Goal: Information Seeking & Learning: Check status

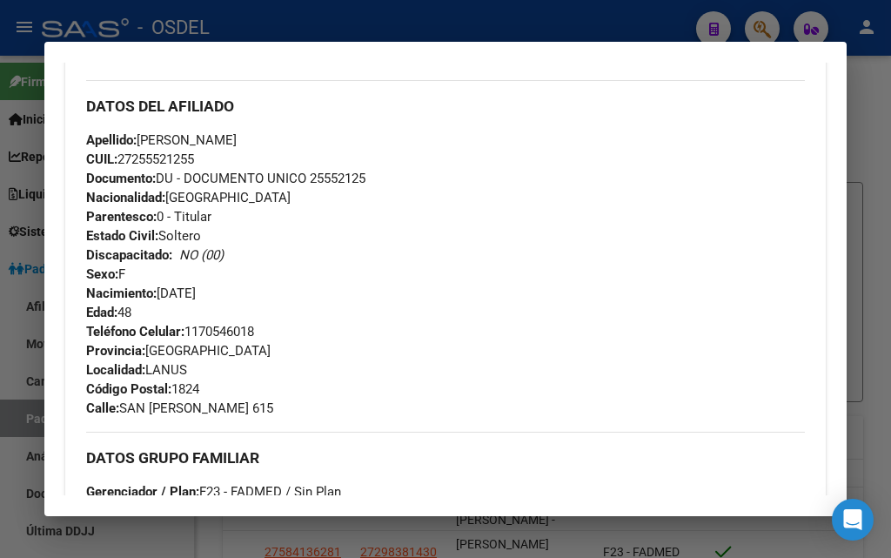
scroll to position [609, 0]
click at [259, 11] on div at bounding box center [445, 279] width 891 height 558
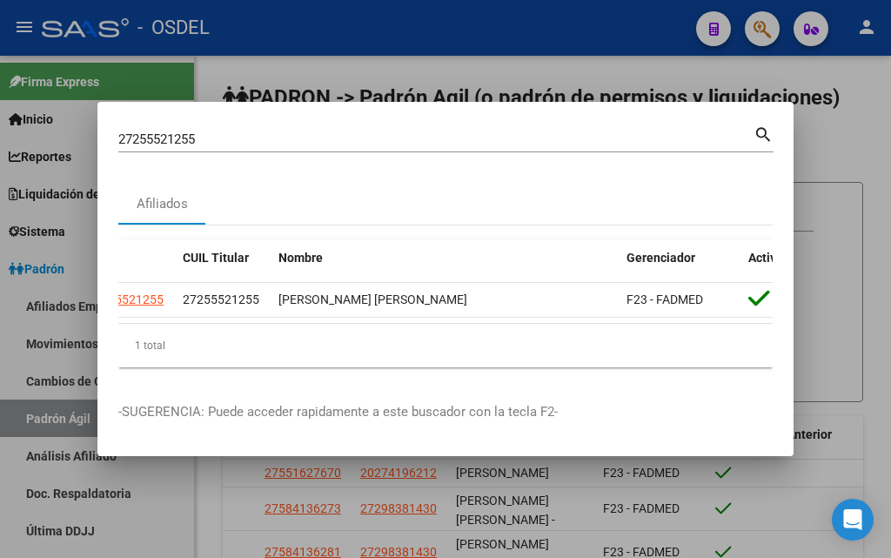
scroll to position [0, 0]
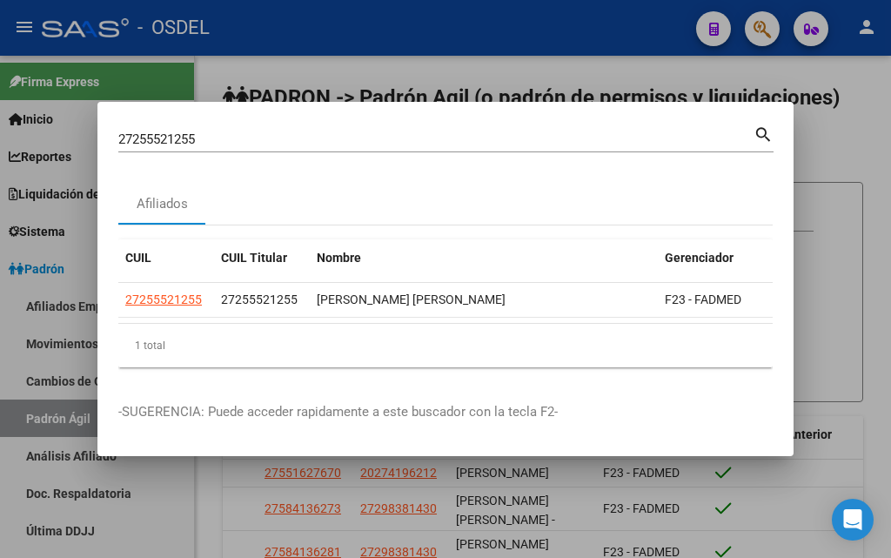
click at [420, 62] on div at bounding box center [445, 279] width 891 height 558
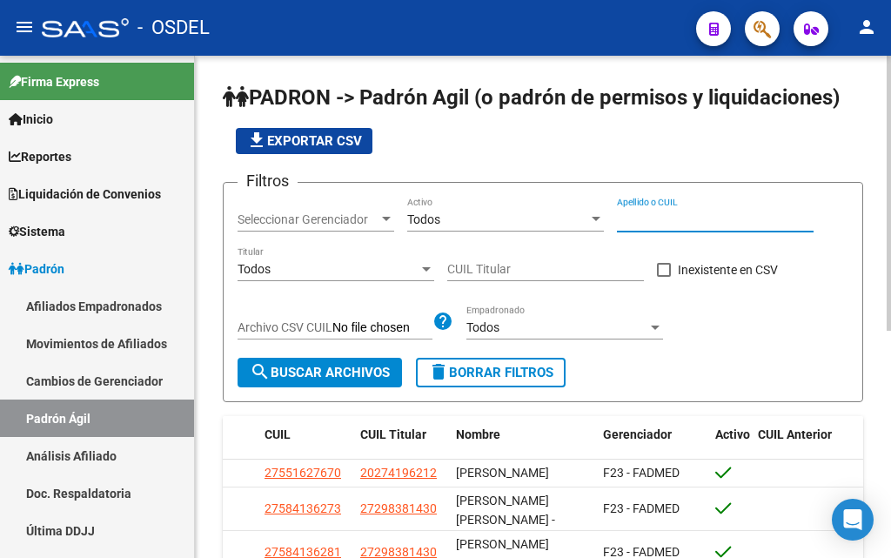
click at [633, 216] on input "Apellido o CUIL" at bounding box center [715, 219] width 197 height 15
paste input "20230876704"
type input "20230876704"
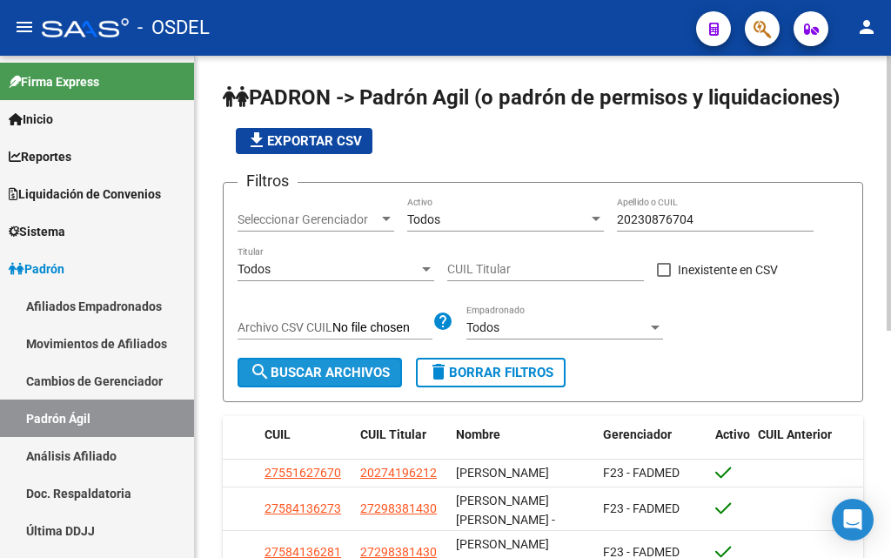
click at [372, 361] on button "search Buscar Archivos" at bounding box center [320, 373] width 165 height 30
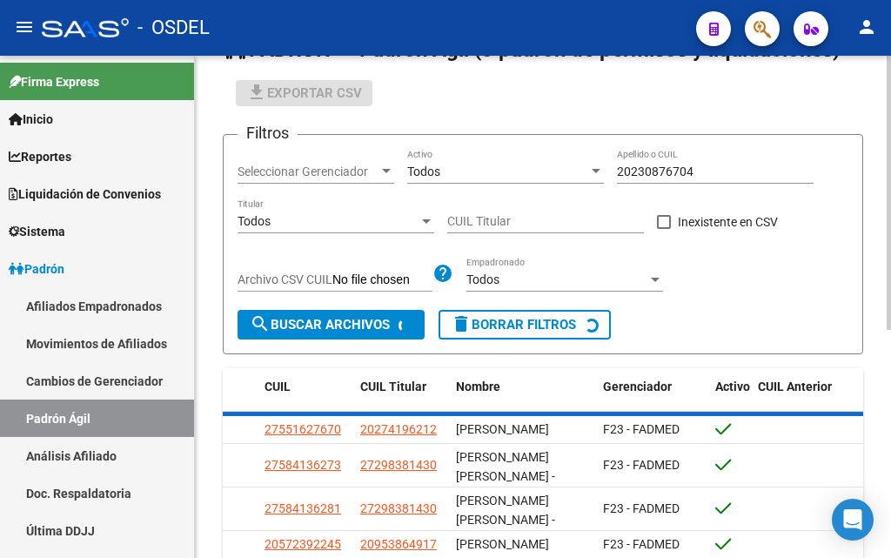
scroll to position [87, 0]
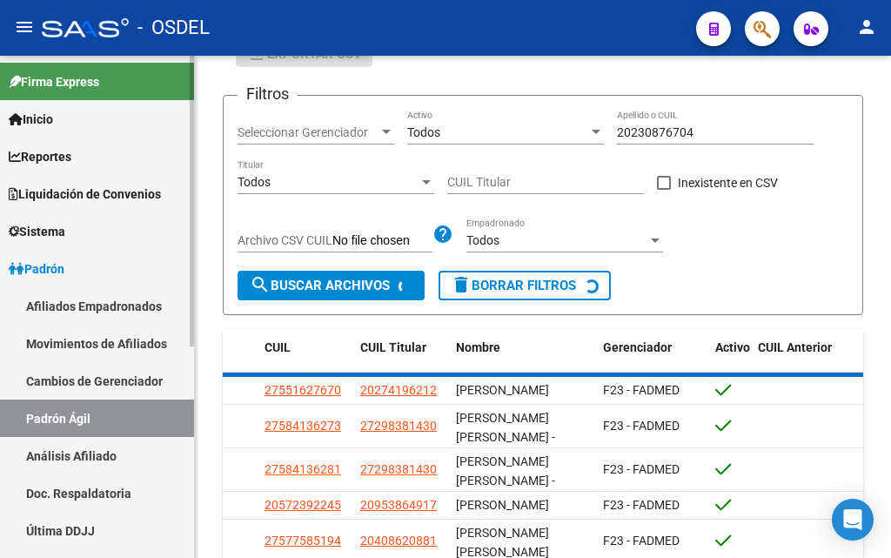
click at [140, 305] on link "Afiliados Empadronados" at bounding box center [97, 305] width 194 height 37
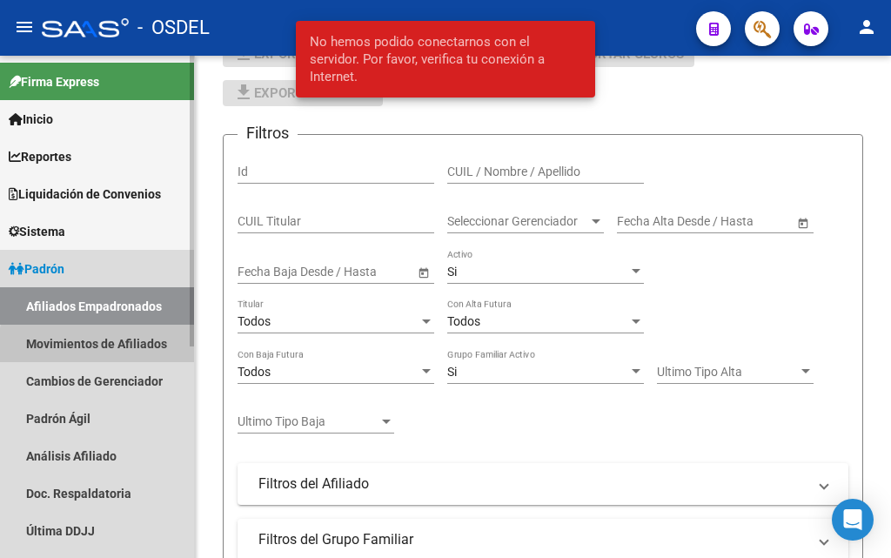
click at [142, 349] on link "Movimientos de Afiliados" at bounding box center [97, 343] width 194 height 37
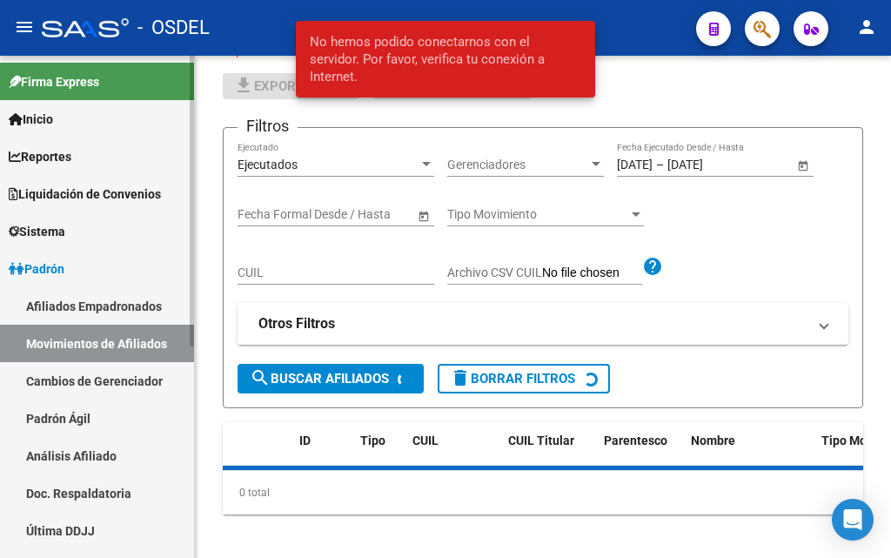
click at [131, 387] on link "Cambios de Gerenciador" at bounding box center [97, 380] width 194 height 37
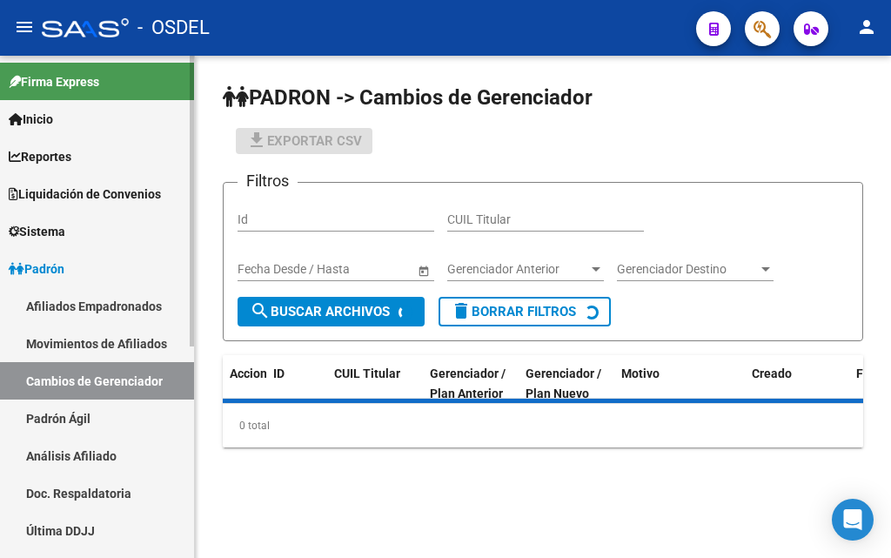
click at [121, 420] on link "Padrón Ágil" at bounding box center [97, 418] width 194 height 37
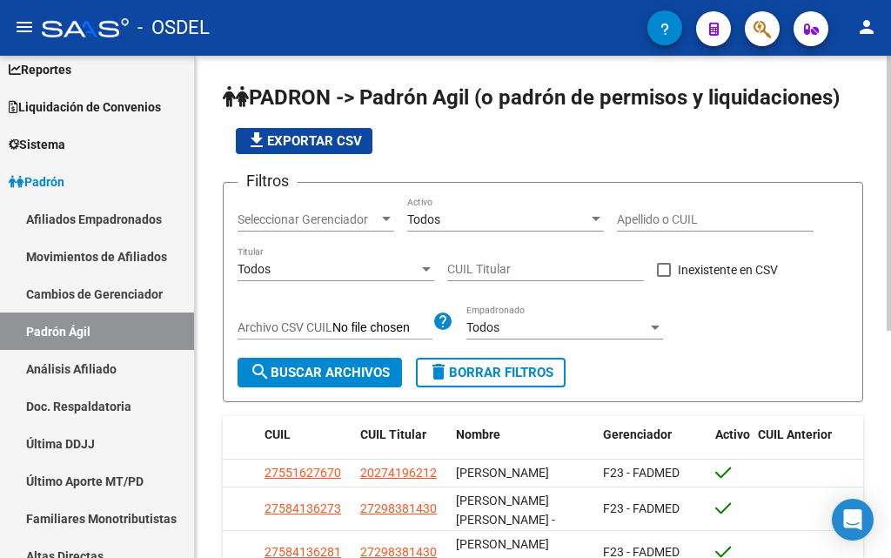
click at [329, 220] on span "Seleccionar Gerenciador" at bounding box center [308, 219] width 141 height 15
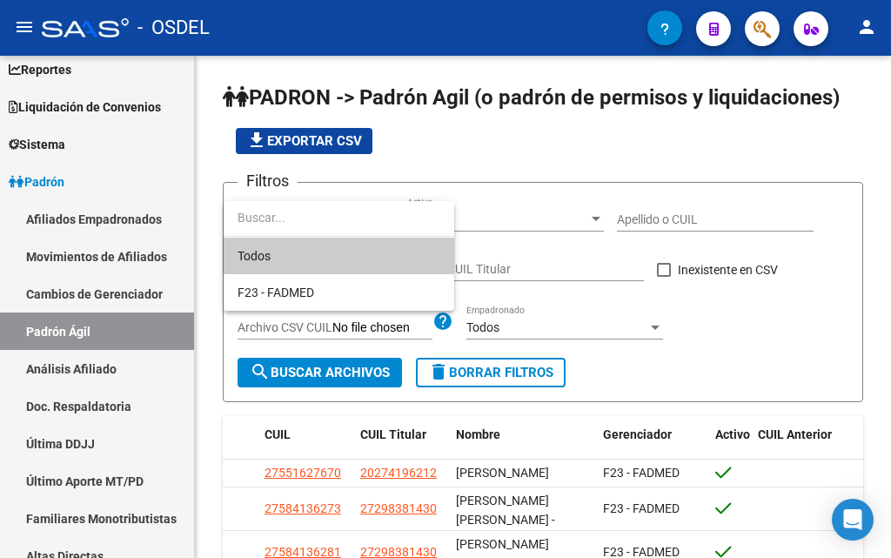
click at [522, 201] on div at bounding box center [445, 279] width 891 height 558
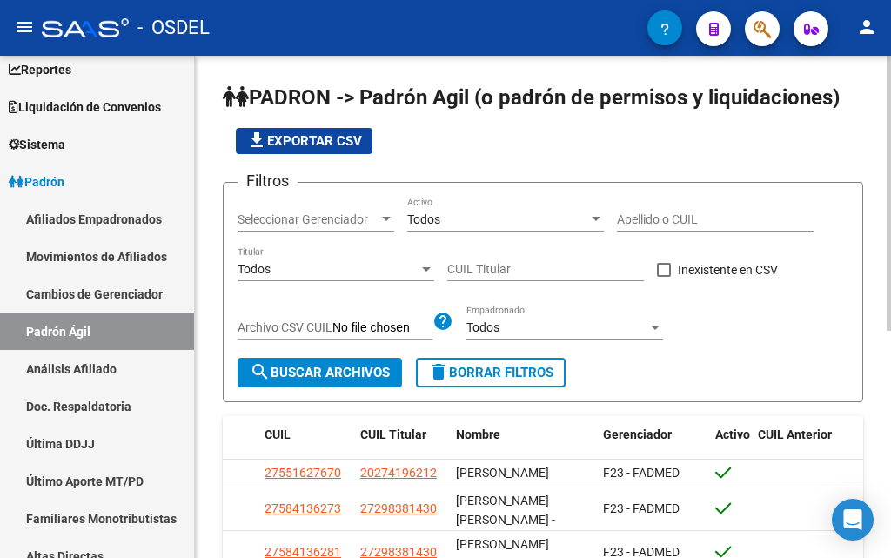
click at [358, 220] on span "Seleccionar Gerenciador" at bounding box center [308, 219] width 141 height 15
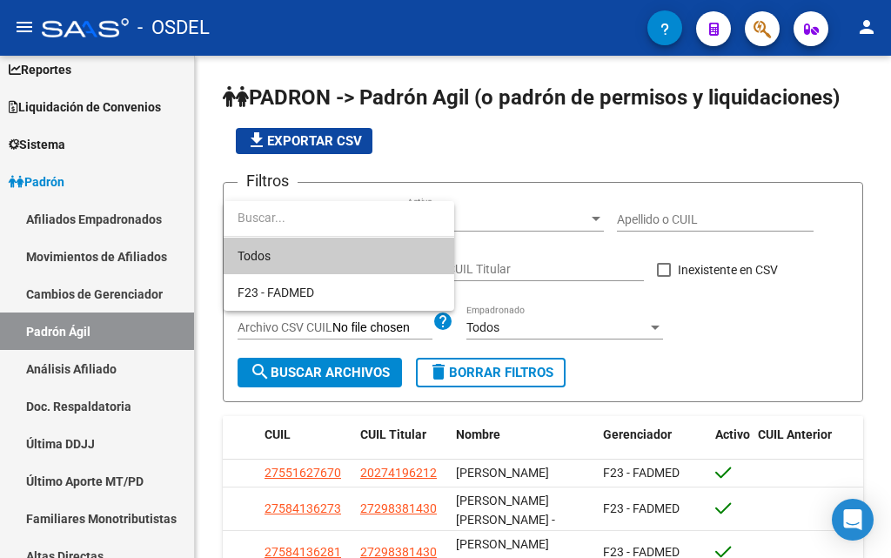
click at [353, 256] on span "Todos" at bounding box center [339, 256] width 203 height 37
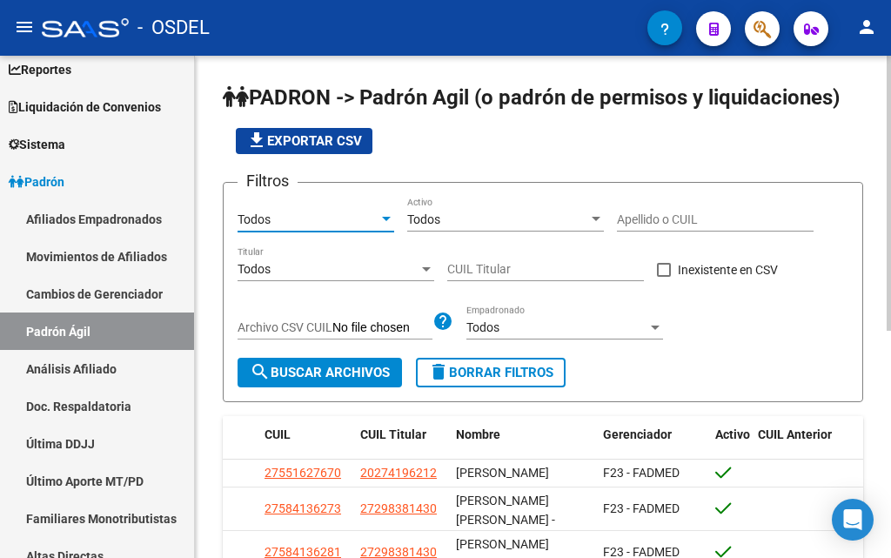
click at [357, 218] on div "Todos" at bounding box center [308, 219] width 141 height 15
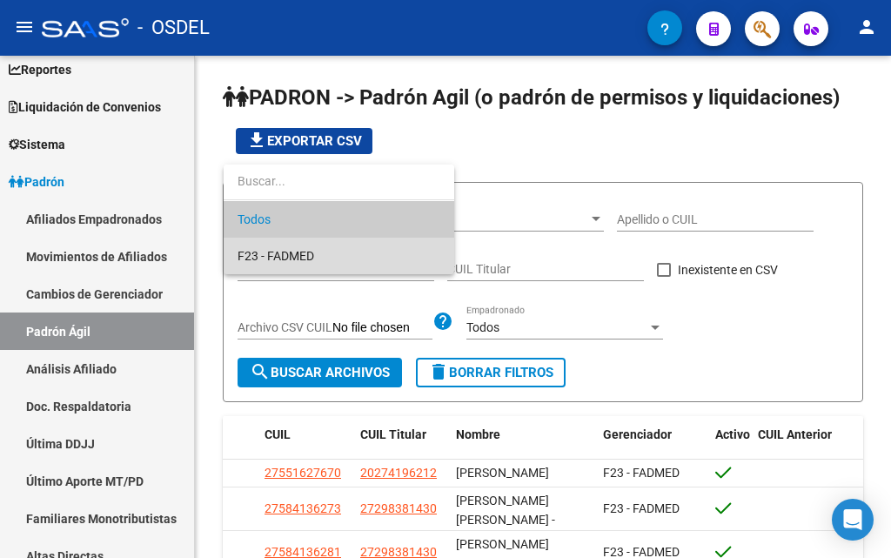
click at [347, 256] on span "F23 - FADMED" at bounding box center [339, 256] width 203 height 37
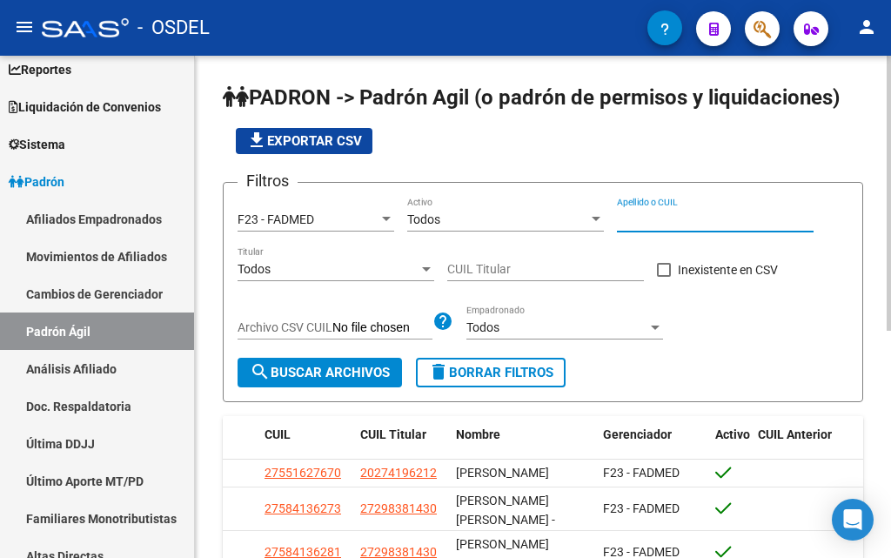
click at [626, 213] on input "Apellido o CUIL" at bounding box center [715, 219] width 197 height 15
paste input "20230876704"
type input "20230876704"
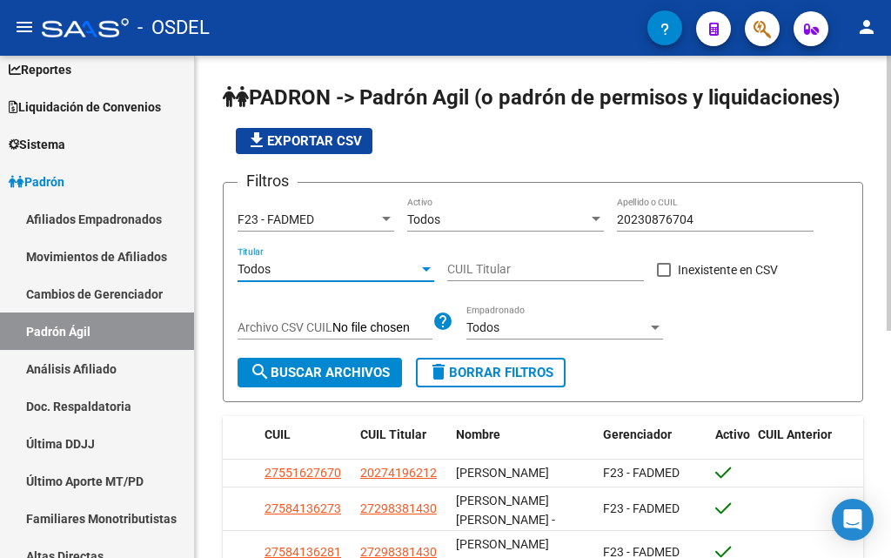
click at [350, 265] on div "Todos" at bounding box center [328, 269] width 181 height 15
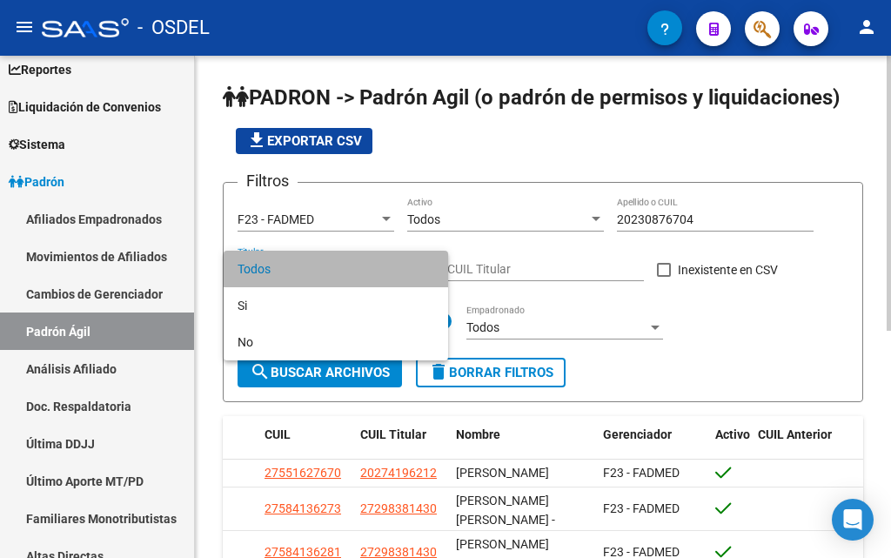
click at [350, 265] on span "Todos" at bounding box center [336, 269] width 197 height 37
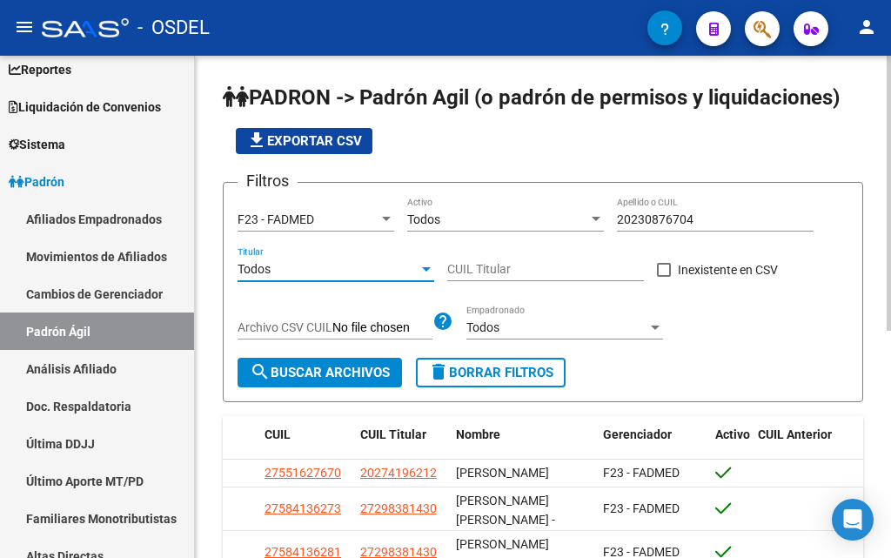
click at [434, 212] on span "Todos" at bounding box center [423, 219] width 33 height 14
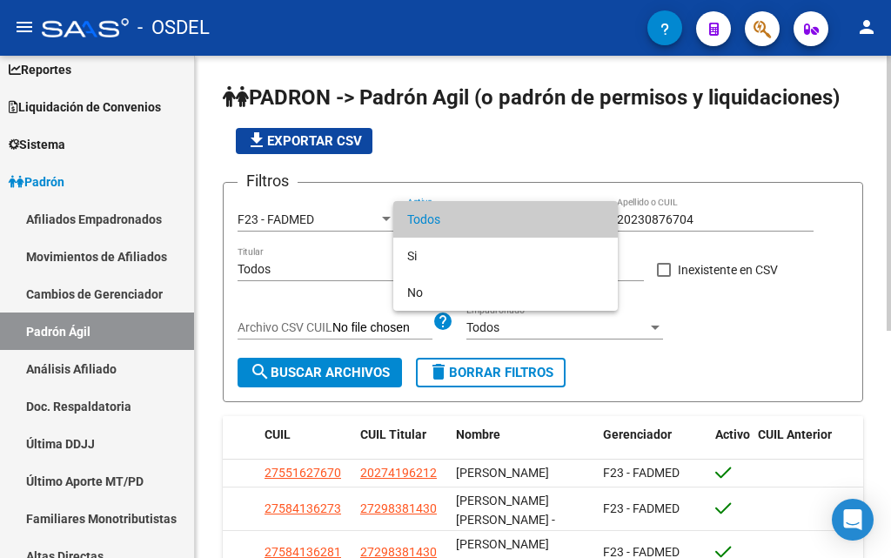
click at [434, 212] on span "Todos" at bounding box center [505, 219] width 197 height 37
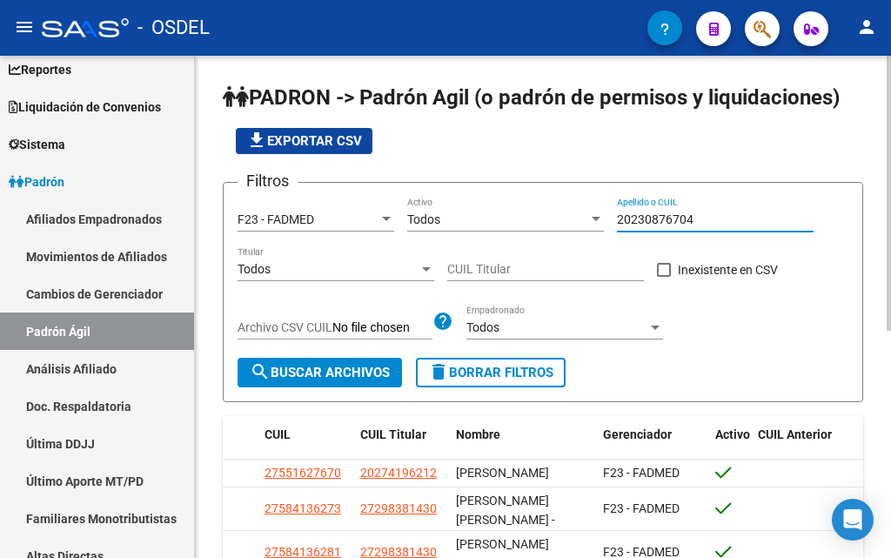
drag, startPoint x: 709, startPoint y: 218, endPoint x: 521, endPoint y: 271, distance: 195.4
click at [602, 246] on div "Filtros F23 - FADMED Seleccionar Gerenciador Todos Activo 20230876704 Apellido …" at bounding box center [543, 277] width 611 height 161
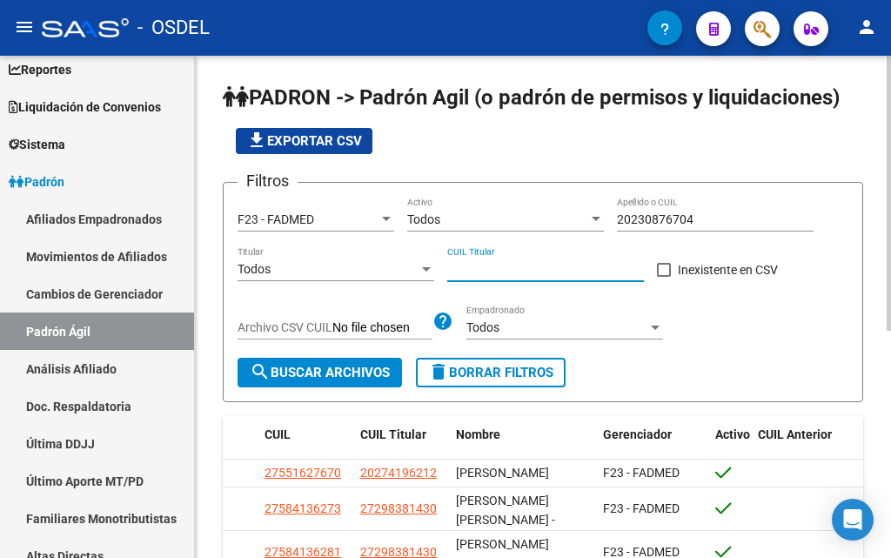
click at [519, 272] on input "CUIL Titular" at bounding box center [545, 269] width 197 height 15
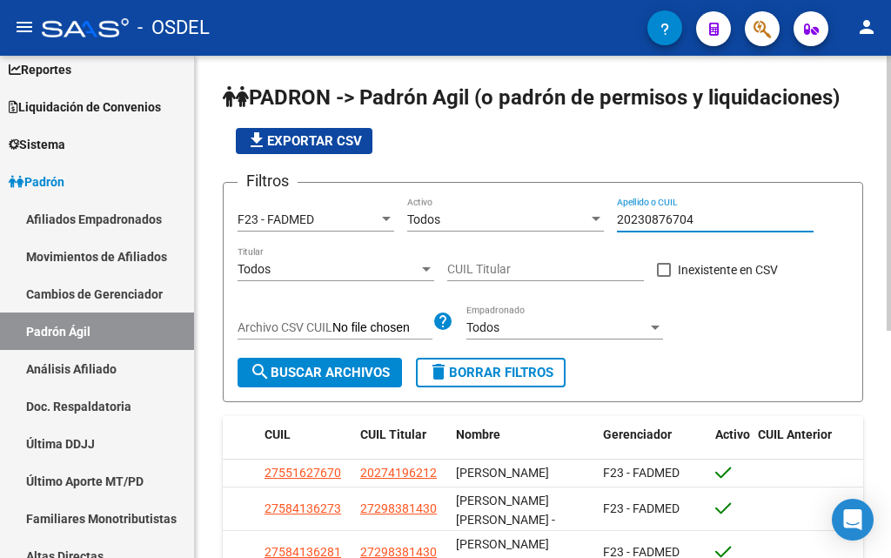
drag, startPoint x: 701, startPoint y: 215, endPoint x: 620, endPoint y: 229, distance: 82.2
click at [620, 229] on div "20230876704 Apellido o CUIL" at bounding box center [715, 214] width 197 height 35
click at [509, 278] on div "CUIL Titular" at bounding box center [545, 263] width 197 height 35
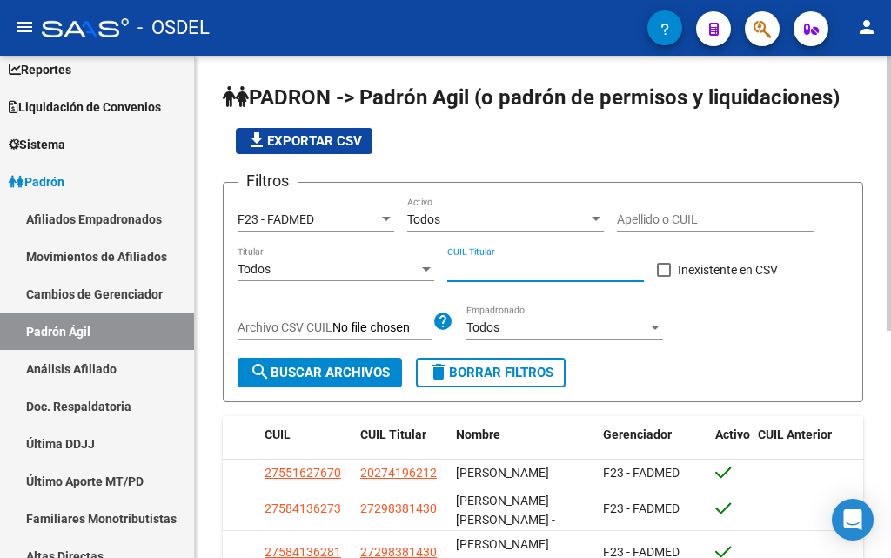
paste input "20-23087670-4"
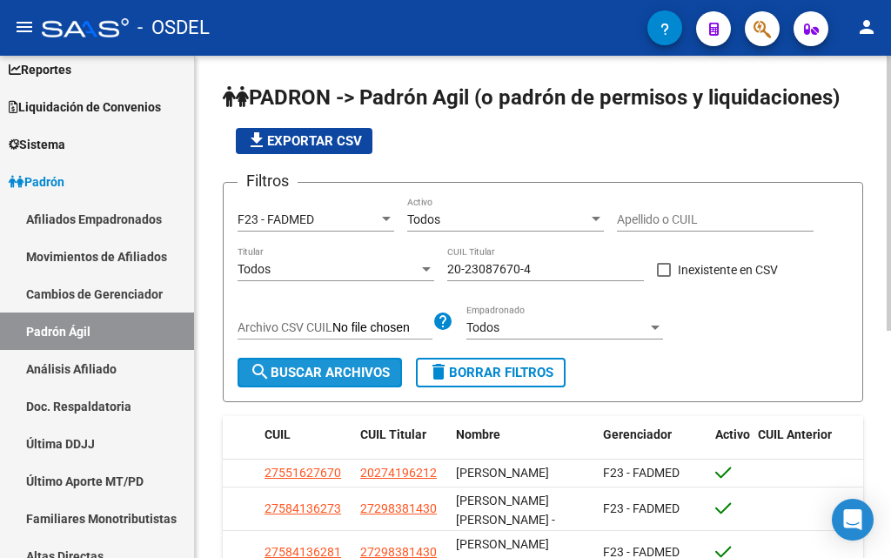
click at [268, 360] on button "search Buscar Archivos" at bounding box center [320, 373] width 165 height 30
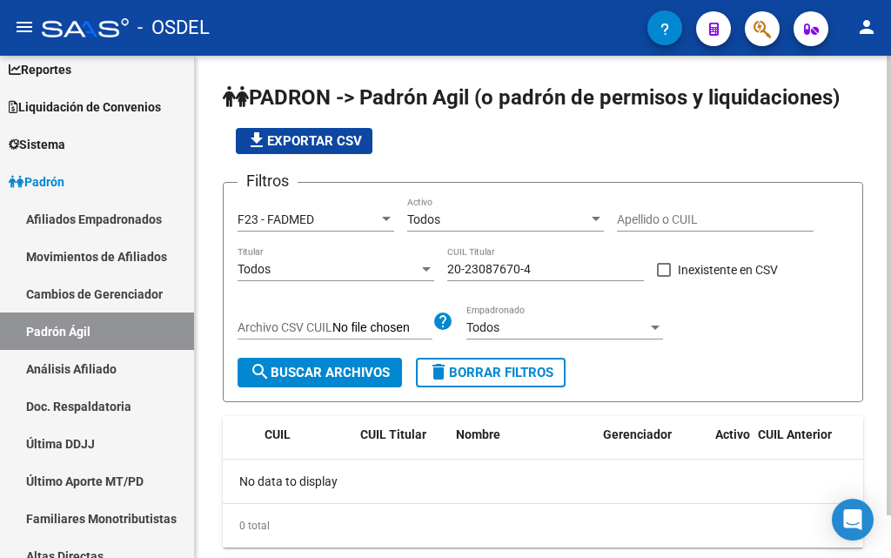
click at [350, 204] on div "F23 - FADMED Seleccionar Gerenciador" at bounding box center [316, 214] width 157 height 35
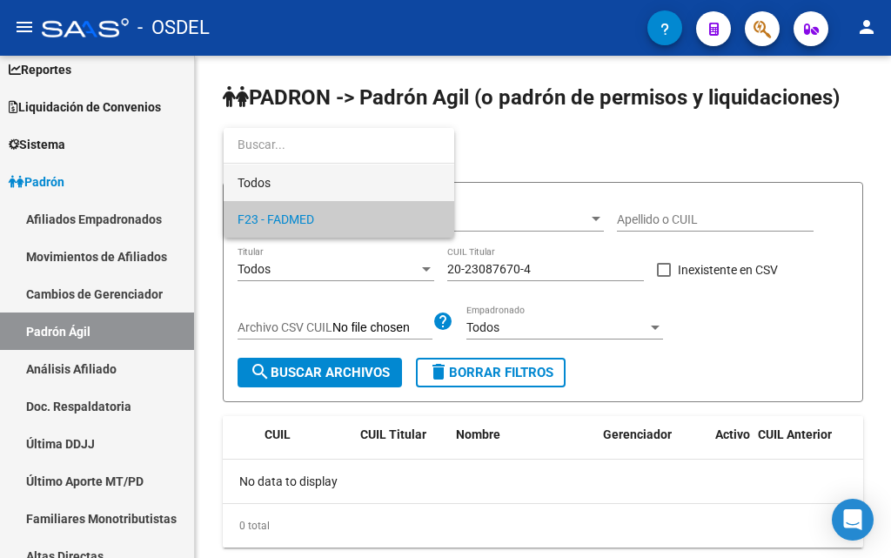
click at [290, 185] on span "Todos" at bounding box center [339, 183] width 203 height 37
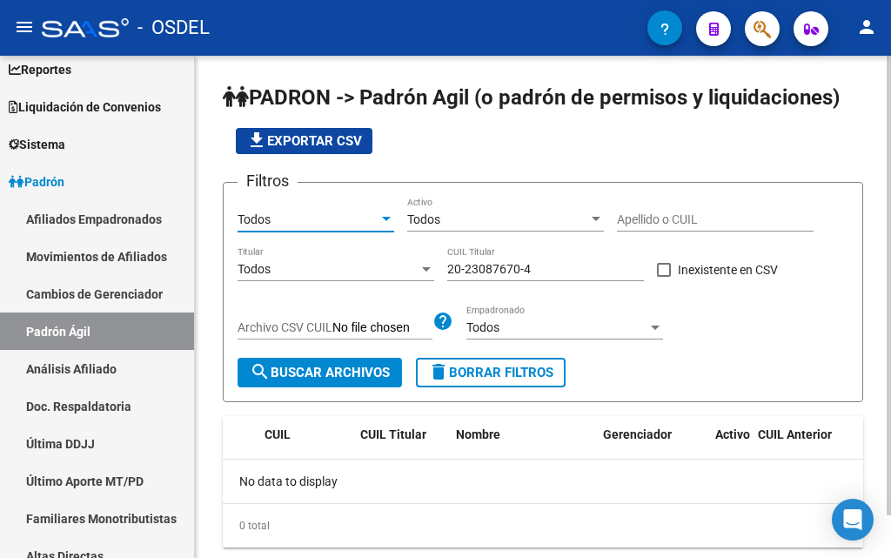
click at [285, 360] on button "search Buscar Archivos" at bounding box center [320, 373] width 165 height 30
click at [334, 370] on span "search Buscar Archivos" at bounding box center [320, 373] width 140 height 16
click at [280, 219] on div "Todos" at bounding box center [308, 219] width 141 height 15
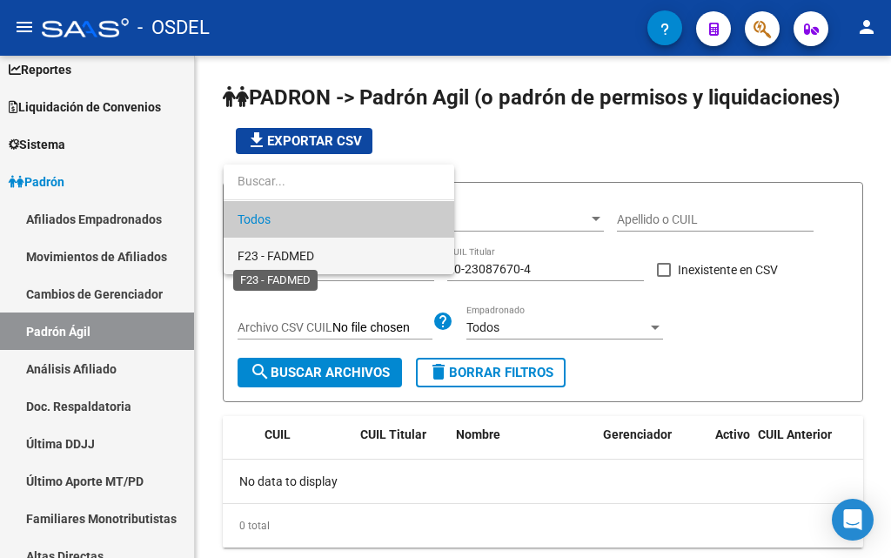
click at [290, 252] on span "F23 - FADMED" at bounding box center [276, 256] width 77 height 14
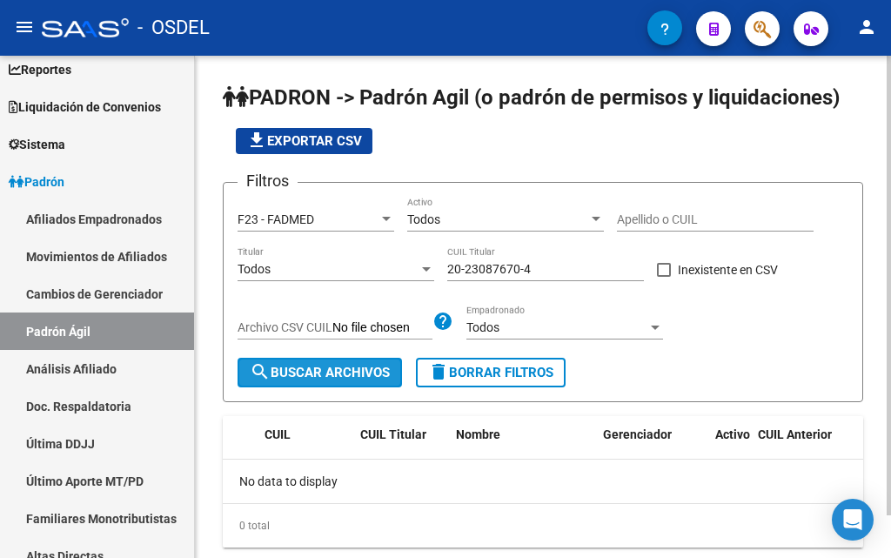
click at [298, 371] on span "search Buscar Archivos" at bounding box center [320, 373] width 140 height 16
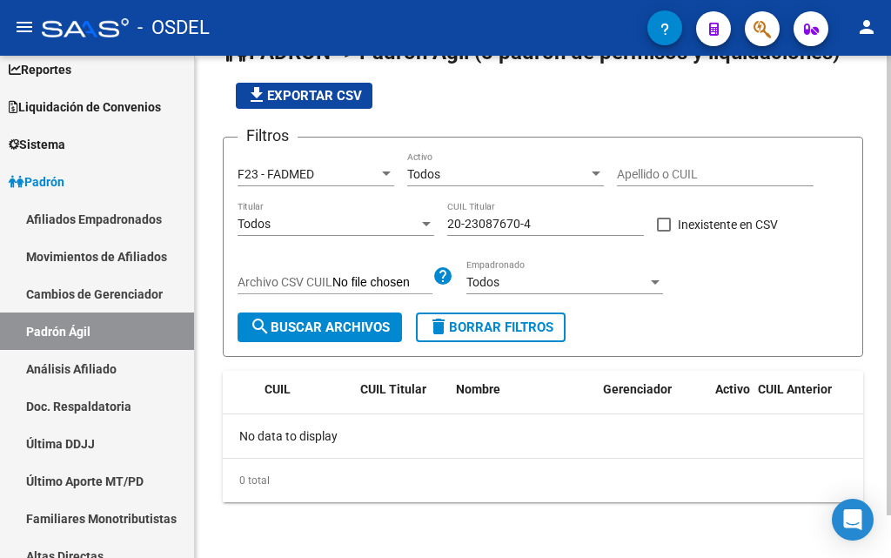
drag, startPoint x: 245, startPoint y: 434, endPoint x: 364, endPoint y: 416, distance: 119.8
click at [364, 416] on div "No data to display" at bounding box center [543, 436] width 641 height 44
click at [367, 431] on div "No data to display" at bounding box center [543, 436] width 641 height 44
drag, startPoint x: 571, startPoint y: 215, endPoint x: 451, endPoint y: 219, distance: 120.2
click at [451, 219] on div "20-23087670-4 CUIL Titular" at bounding box center [545, 218] width 197 height 35
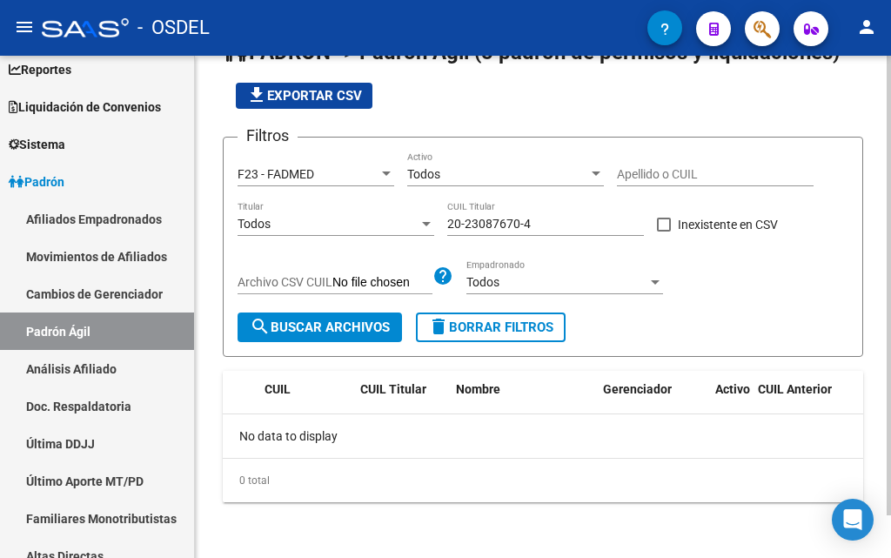
click at [440, 218] on app-bool-drop-down "Todos Titular" at bounding box center [343, 224] width 210 height 14
drag, startPoint x: 447, startPoint y: 219, endPoint x: 544, endPoint y: 213, distance: 96.8
click at [544, 213] on div "20-23087670-4 CUIL Titular" at bounding box center [545, 218] width 197 height 35
paste input "42583117-9"
type input "20-42583117-9"
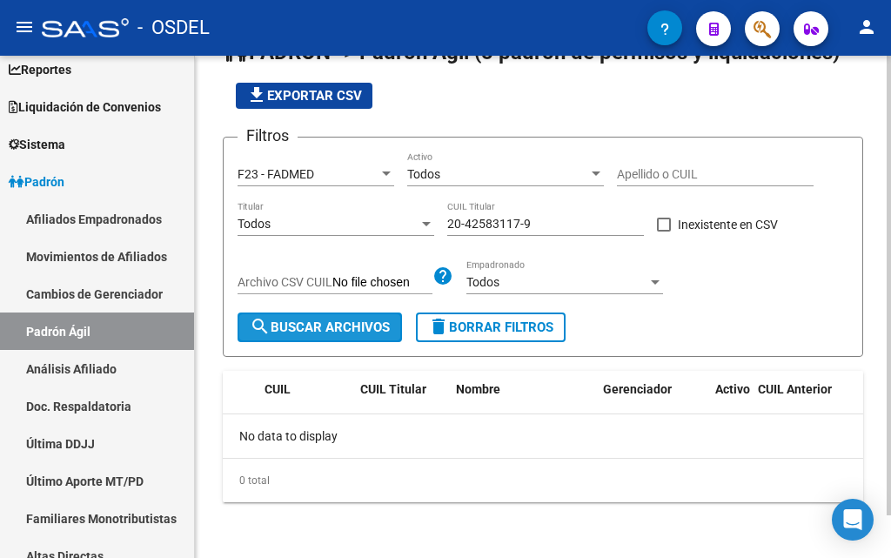
click at [287, 326] on span "search Buscar Archivos" at bounding box center [320, 327] width 140 height 16
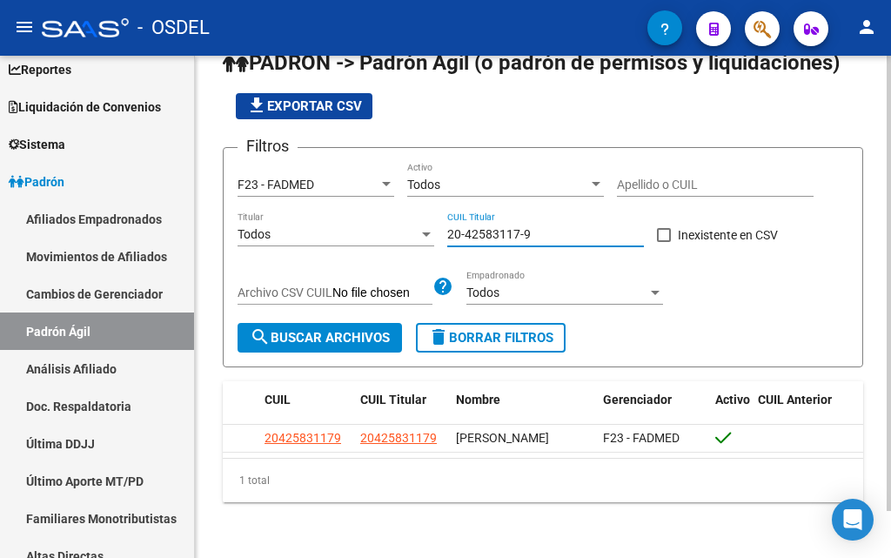
drag, startPoint x: 568, startPoint y: 222, endPoint x: 427, endPoint y: 232, distance: 141.4
click at [427, 232] on div "Filtros F23 - FADMED Seleccionar Gerenciador Todos Activo Apellido o CUIL Todos…" at bounding box center [543, 242] width 611 height 161
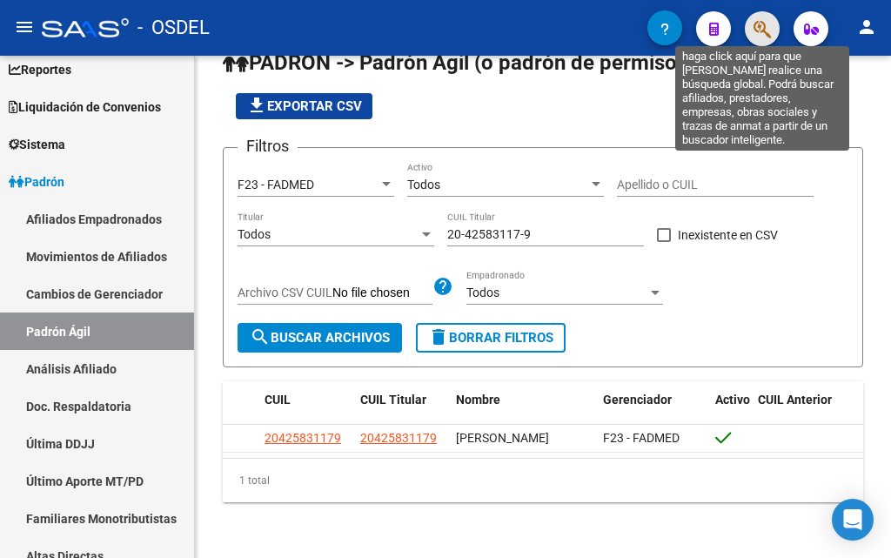
click at [763, 24] on icon "button" at bounding box center [762, 29] width 17 height 20
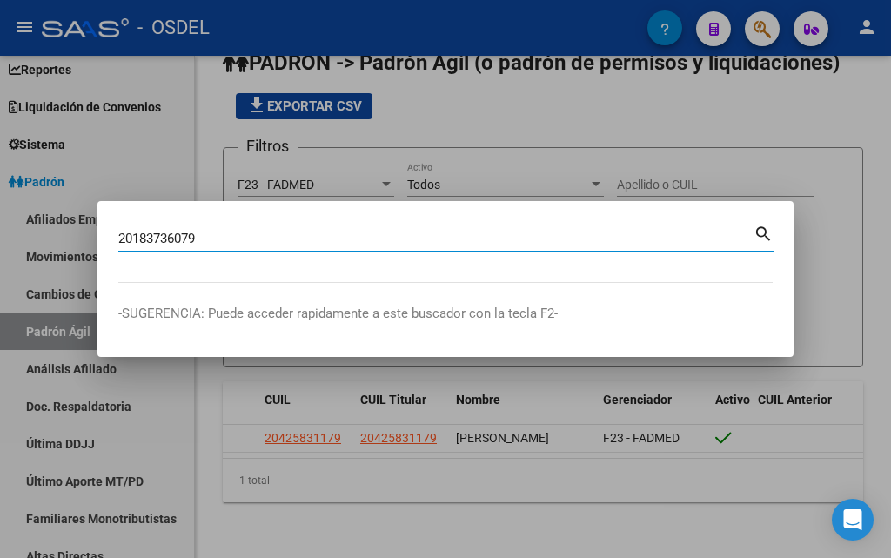
type input "20183736079"
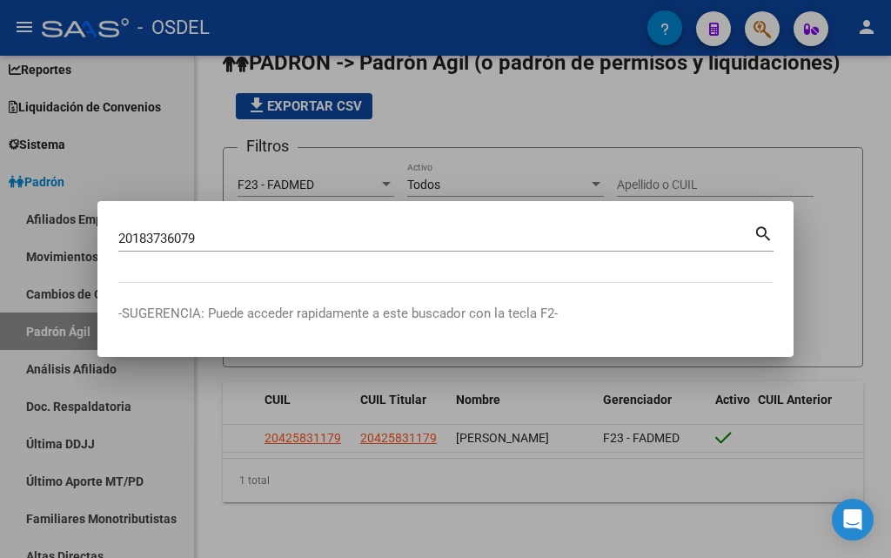
click at [755, 238] on mat-icon "search" at bounding box center [764, 232] width 20 height 21
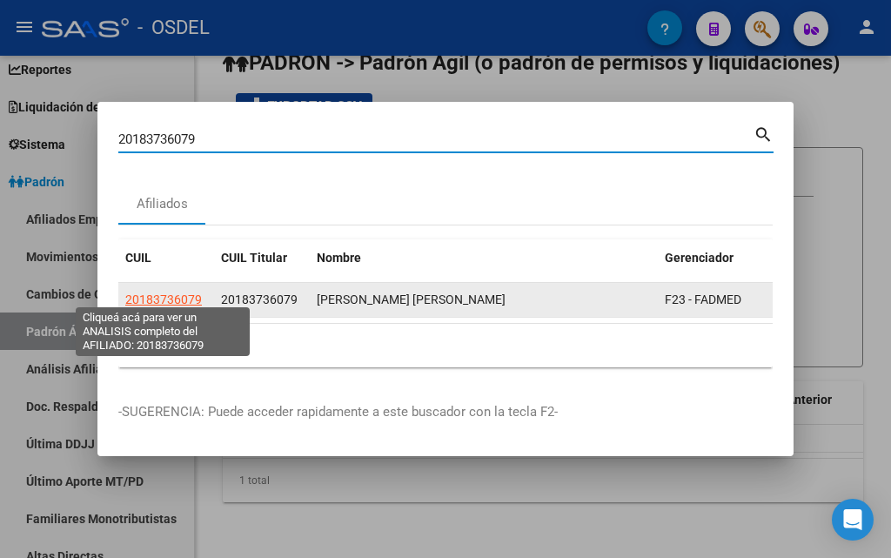
click at [177, 296] on span "20183736079" at bounding box center [163, 300] width 77 height 14
type textarea "20183736079"
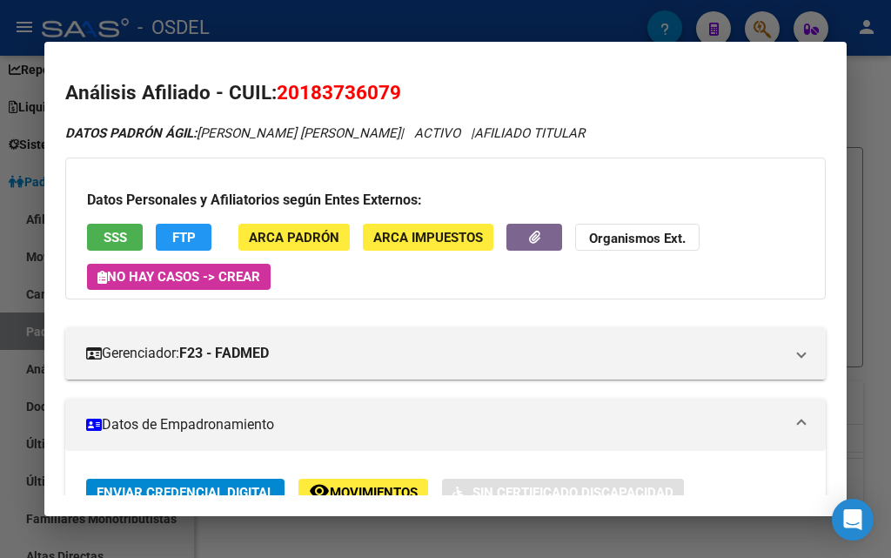
scroll to position [0, 0]
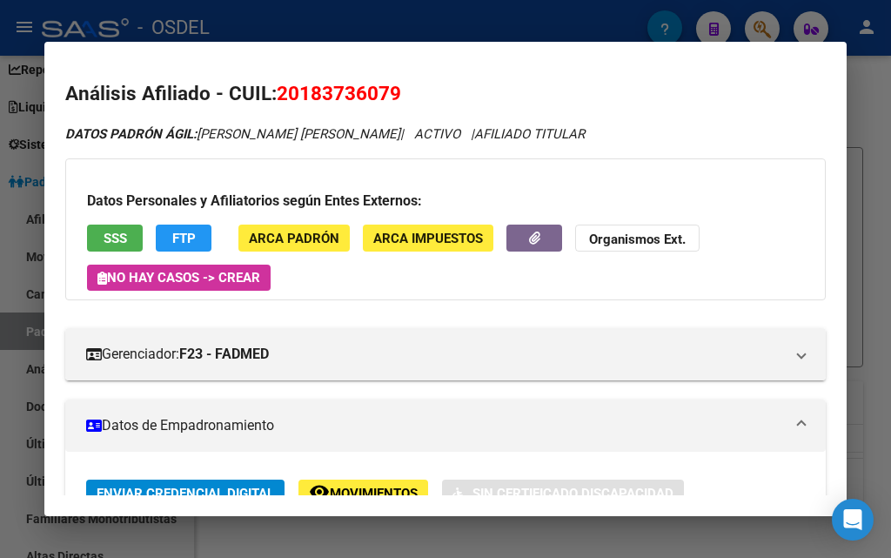
click at [104, 238] on span "SSS" at bounding box center [116, 239] width 24 height 16
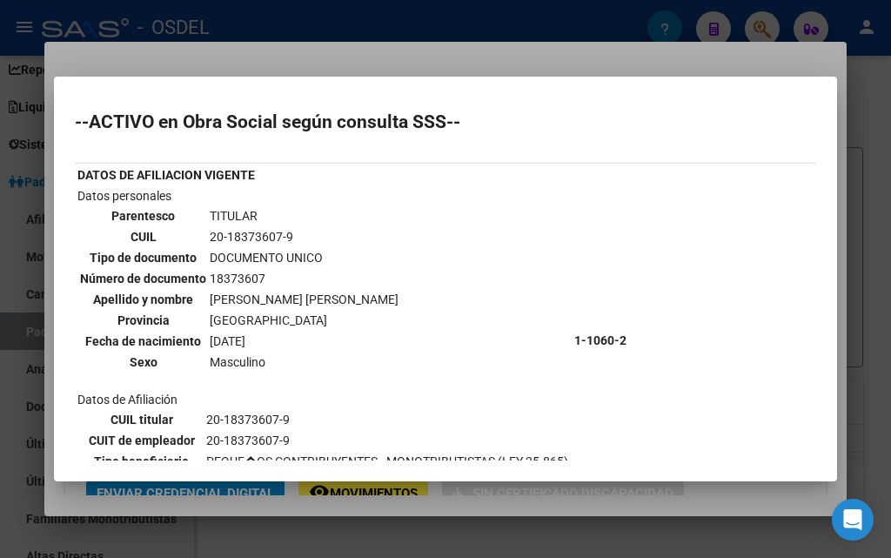
click at [587, 30] on div at bounding box center [445, 279] width 891 height 558
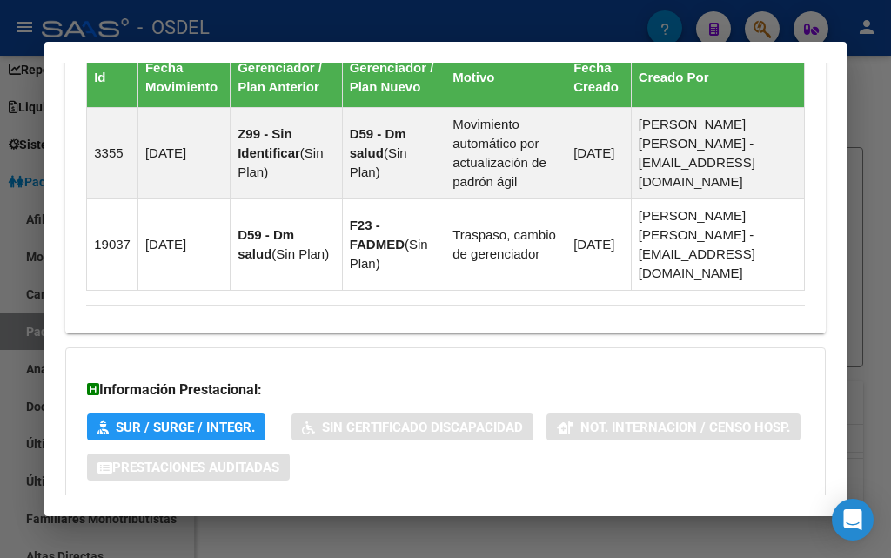
scroll to position [1386, 0]
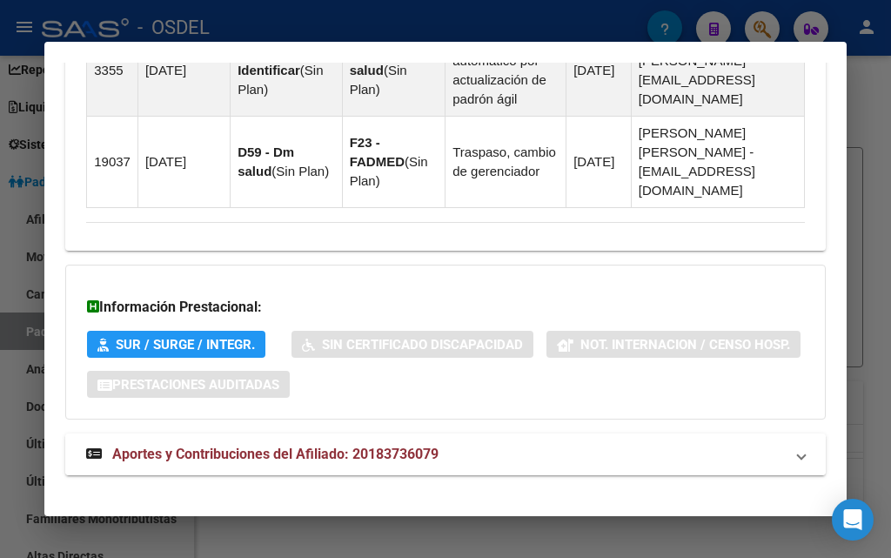
click at [384, 446] on span "Aportes y Contribuciones del Afiliado: 20183736079" at bounding box center [275, 454] width 326 height 17
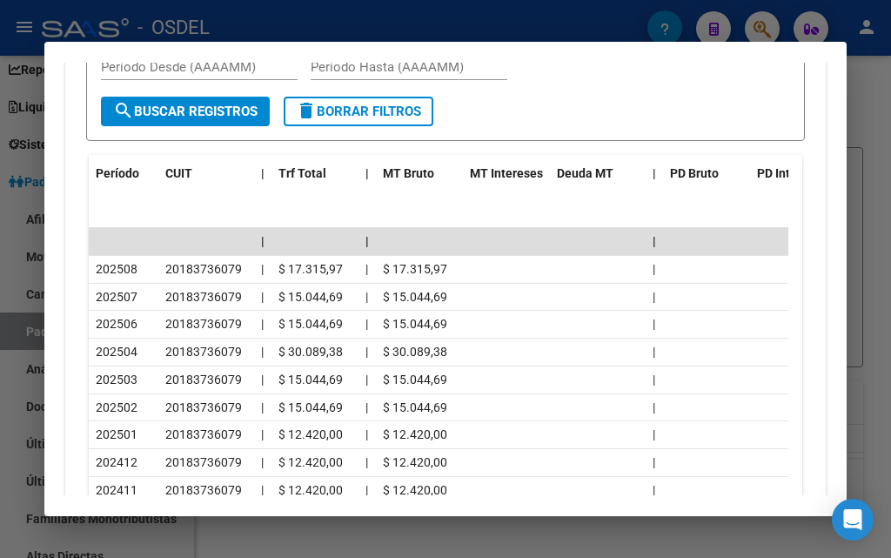
scroll to position [2010, 0]
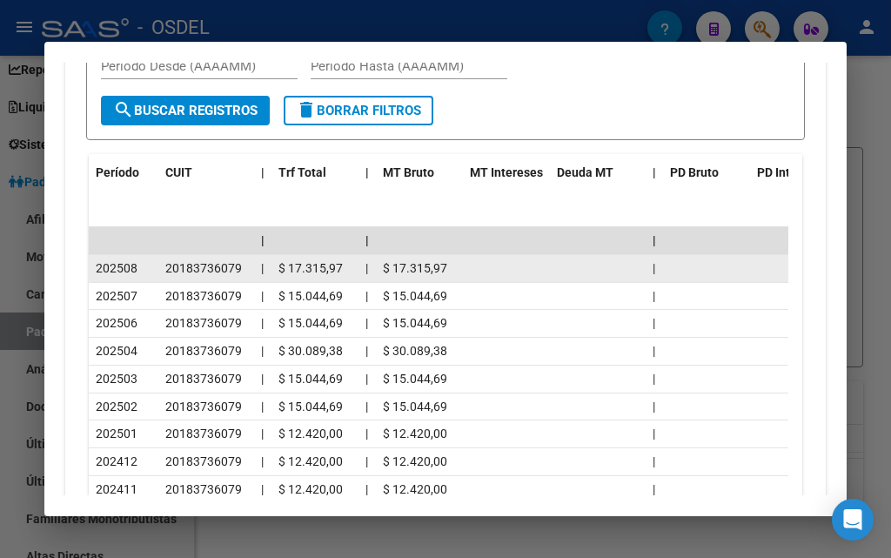
drag, startPoint x: 99, startPoint y: 252, endPoint x: 546, endPoint y: 243, distance: 446.7
click at [546, 255] on div "202508 20183736079 | $ 17.315,97 | $ 17.315,97 |" at bounding box center [511, 269] width 844 height 28
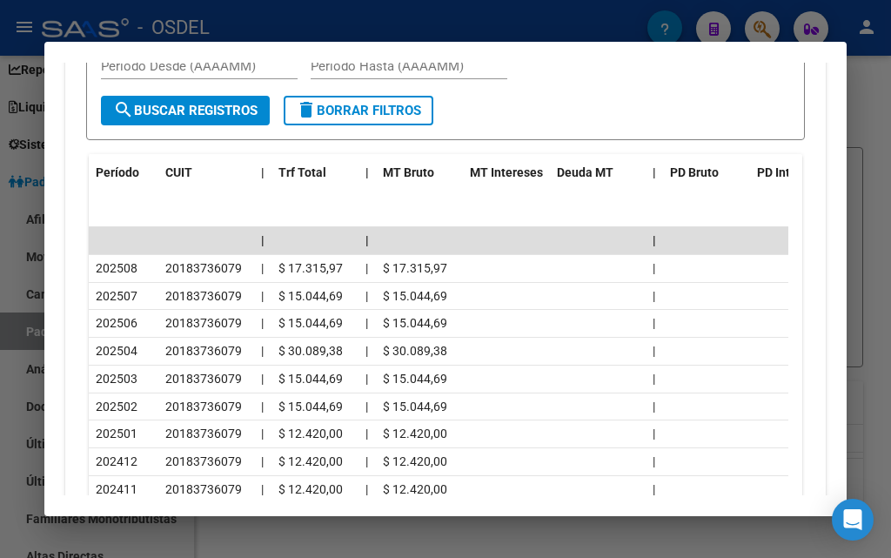
click at [537, 192] on datatable-header "Período CUIT | Trf Total | MT Bruto MT Intereses Deuda MT | PD Bruto PD Interes…" at bounding box center [439, 190] width 700 height 73
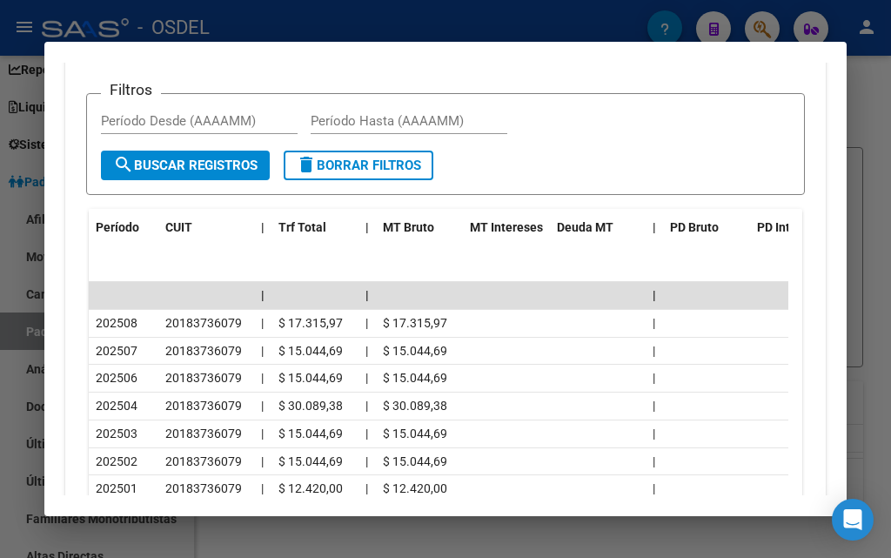
scroll to position [2097, 0]
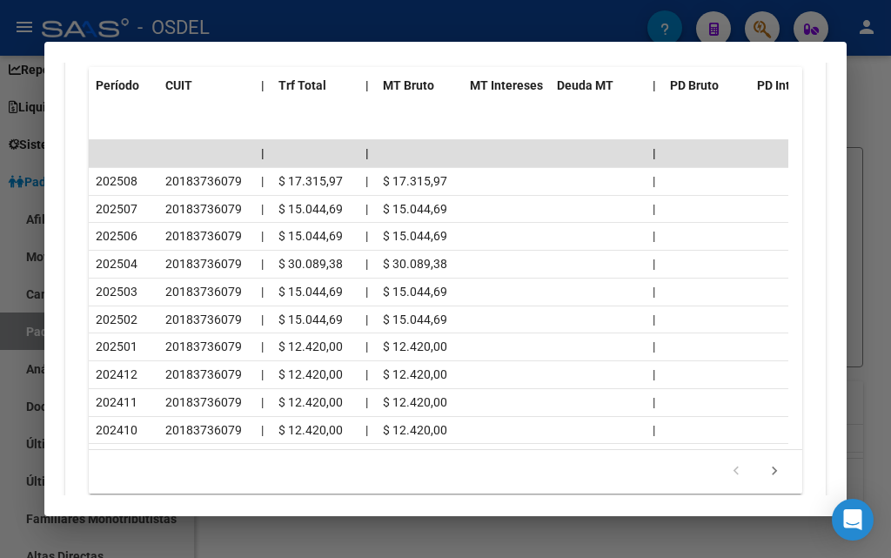
click at [876, 111] on div at bounding box center [445, 279] width 891 height 558
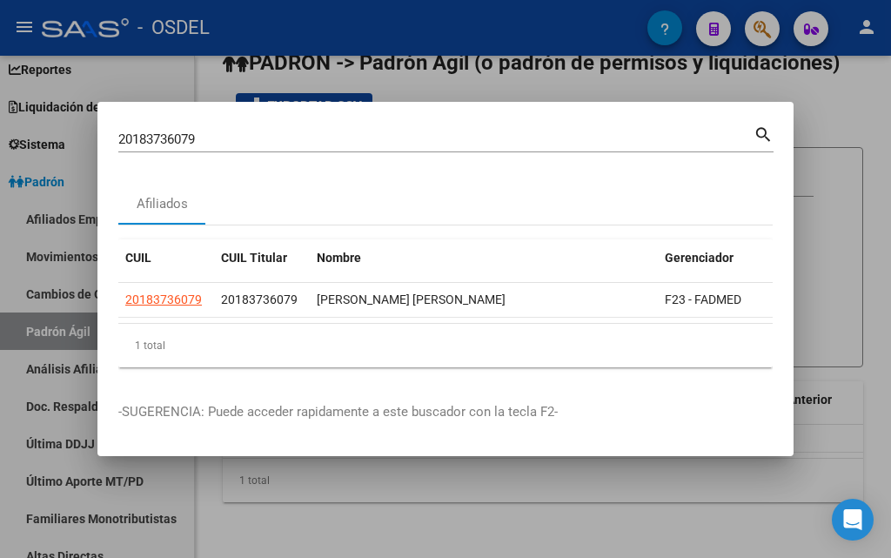
click at [763, 30] on div at bounding box center [445, 279] width 891 height 558
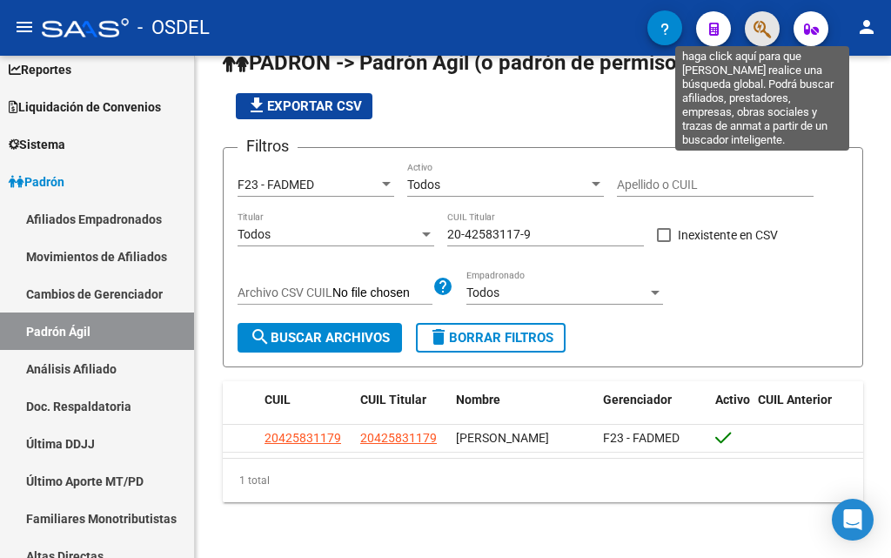
click at [755, 23] on icon "button" at bounding box center [762, 29] width 17 height 20
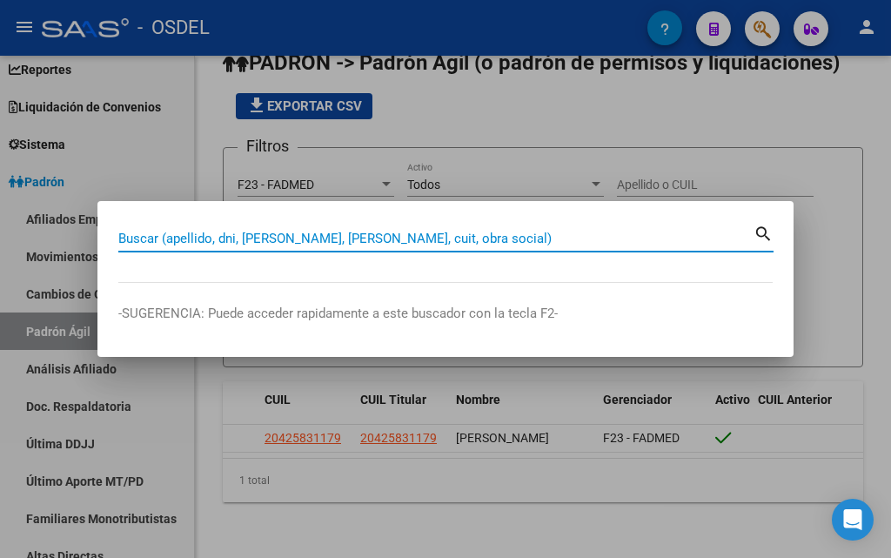
click at [391, 237] on input "Buscar (apellido, dni, [PERSON_NAME], [PERSON_NAME], cuit, obra social)" at bounding box center [436, 239] width 636 height 16
paste input "20361784635"
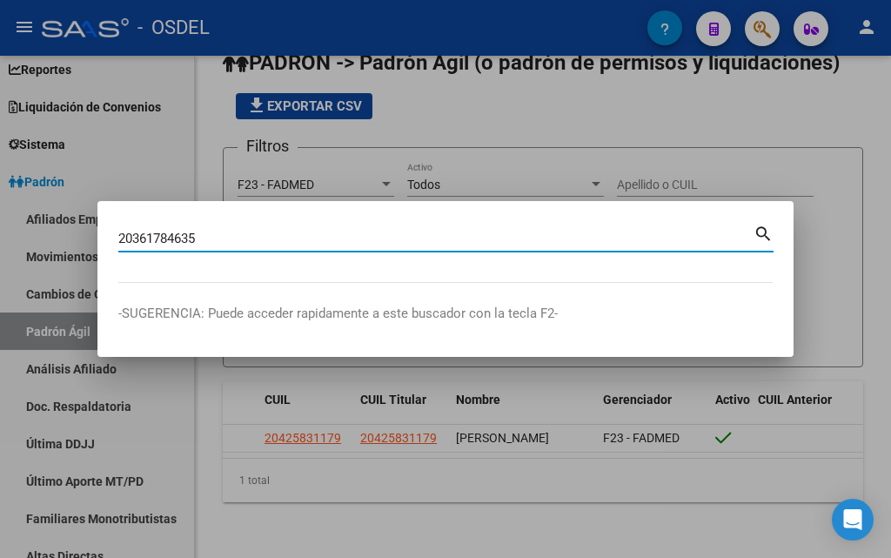
type input "20361784635"
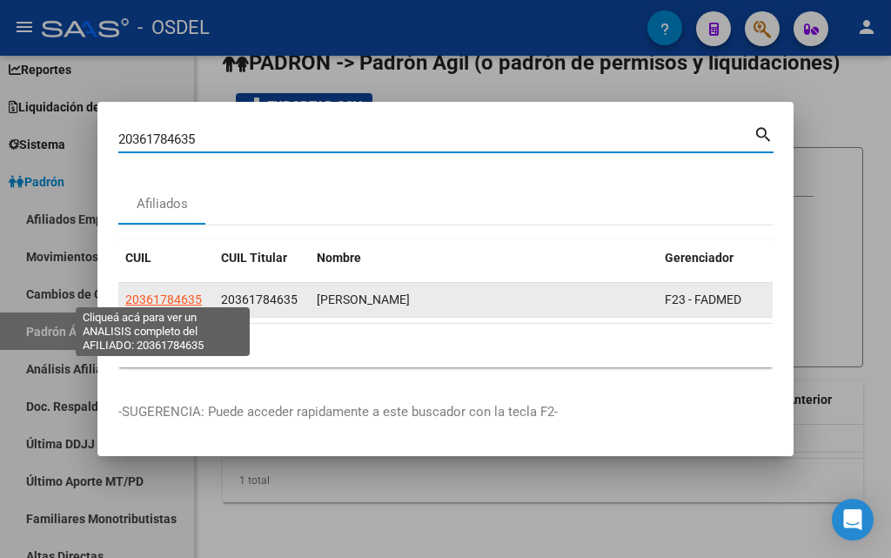
click at [136, 293] on span "20361784635" at bounding box center [163, 300] width 77 height 14
type textarea "20361784635"
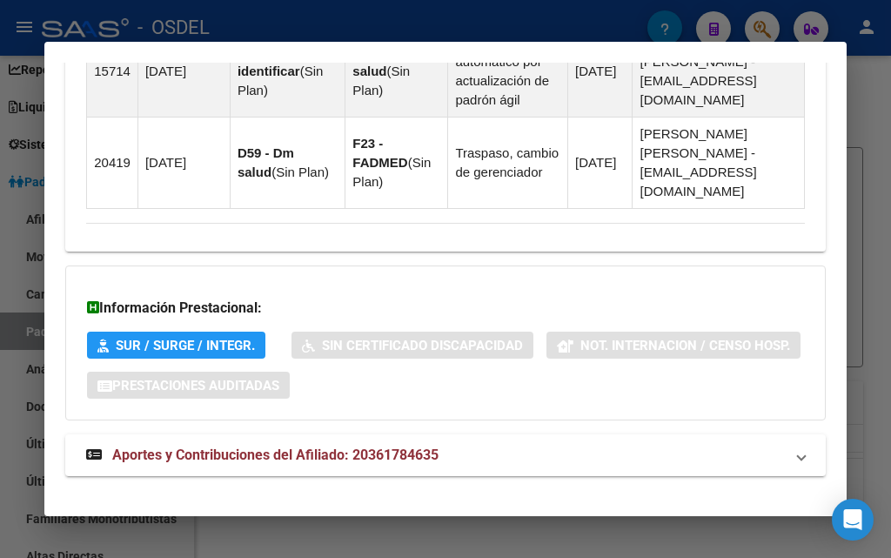
scroll to position [1386, 0]
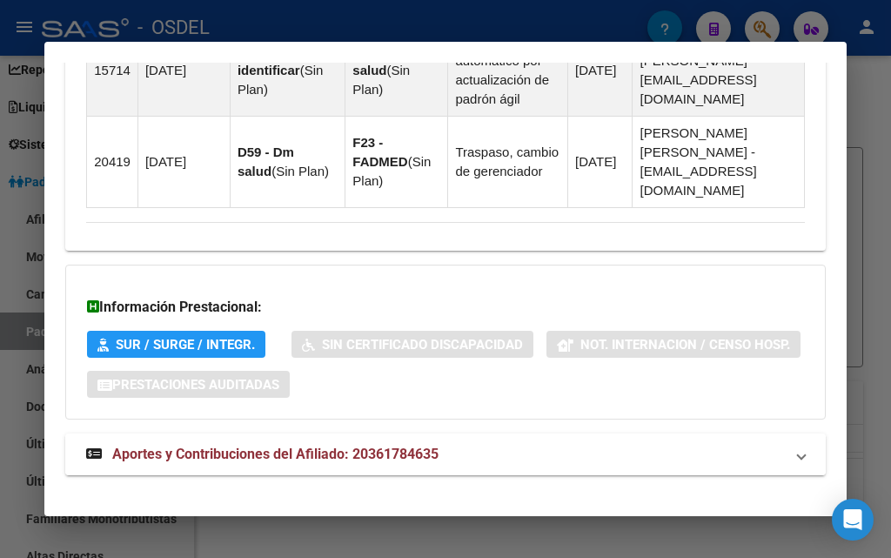
click at [291, 446] on span "Aportes y Contribuciones del Afiliado: 20361784635" at bounding box center [275, 454] width 326 height 17
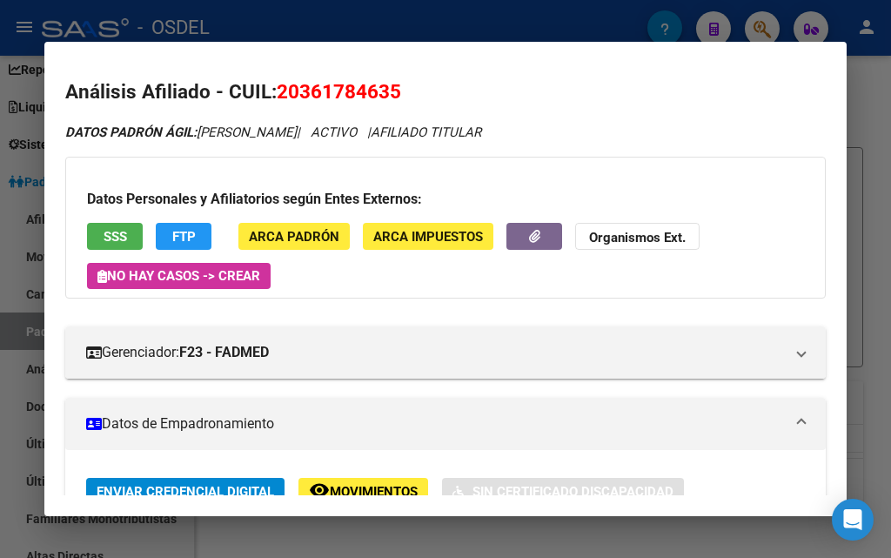
scroll to position [0, 0]
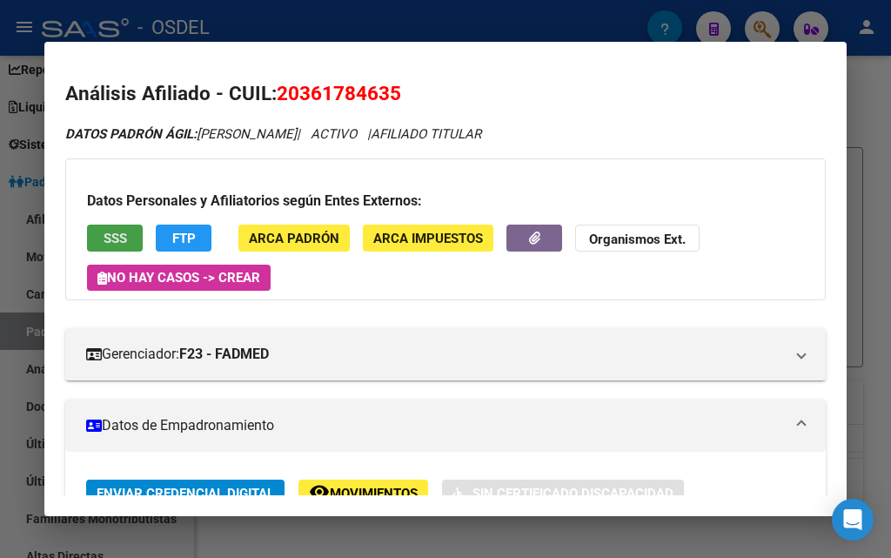
click at [120, 238] on span "SSS" at bounding box center [116, 239] width 24 height 16
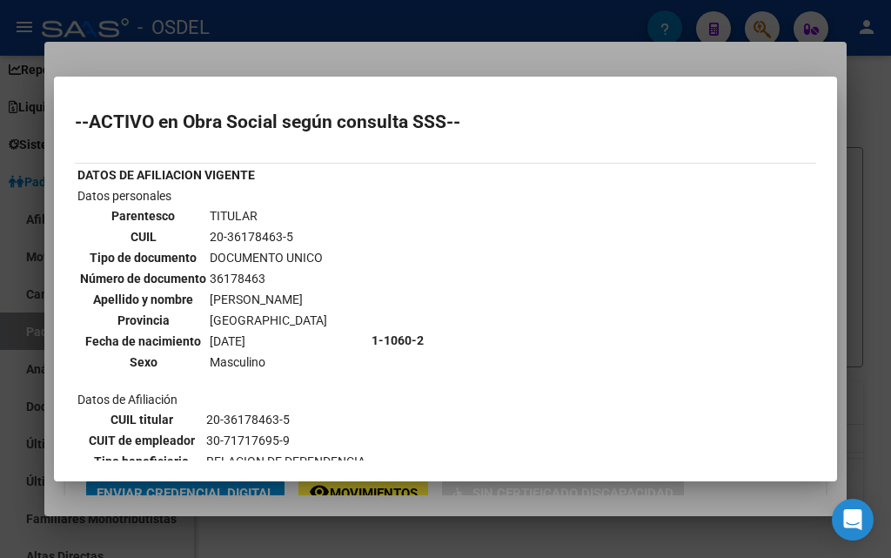
click at [386, 49] on div at bounding box center [445, 279] width 891 height 558
